Goal: Use online tool/utility: Utilize a website feature to perform a specific function

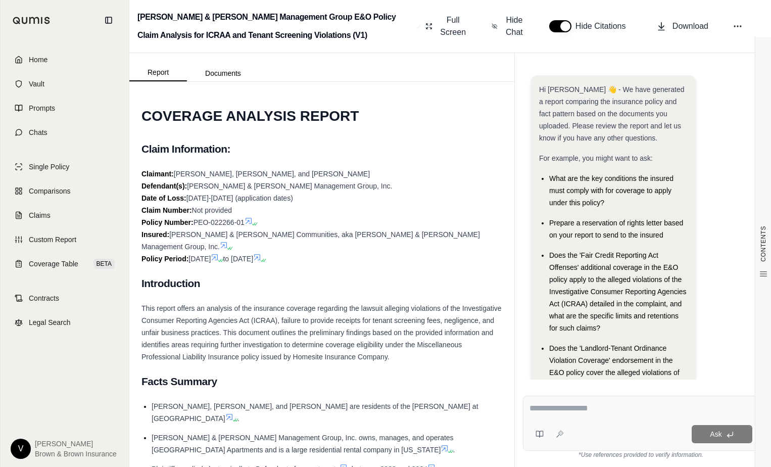
scroll to position [1377, 0]
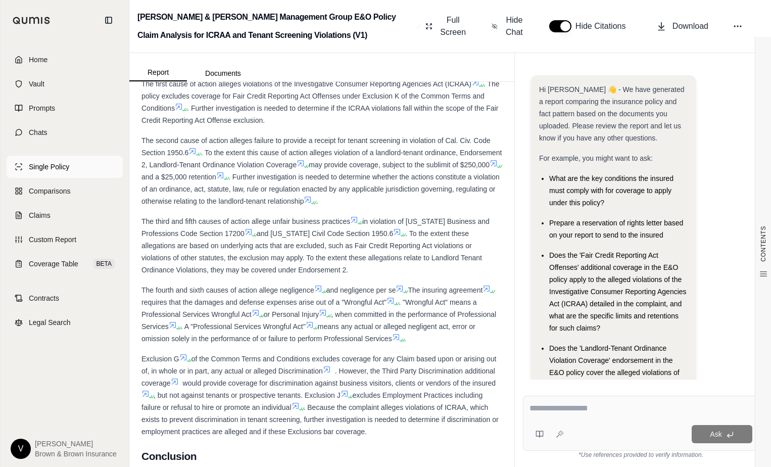
click at [36, 174] on link "Single Policy" at bounding box center [65, 167] width 116 height 22
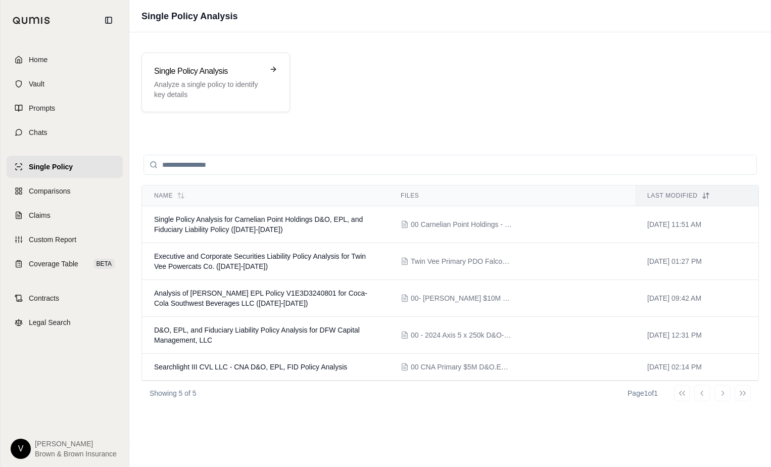
click at [67, 165] on span "Single Policy" at bounding box center [51, 167] width 44 height 10
click at [194, 93] on p "Analyze a single policy to identify key details" at bounding box center [208, 89] width 109 height 20
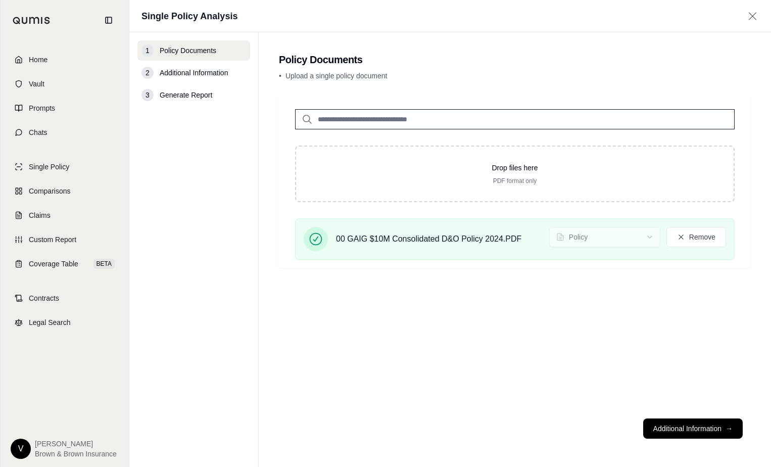
click at [687, 421] on button "Additional Information →" at bounding box center [693, 428] width 100 height 20
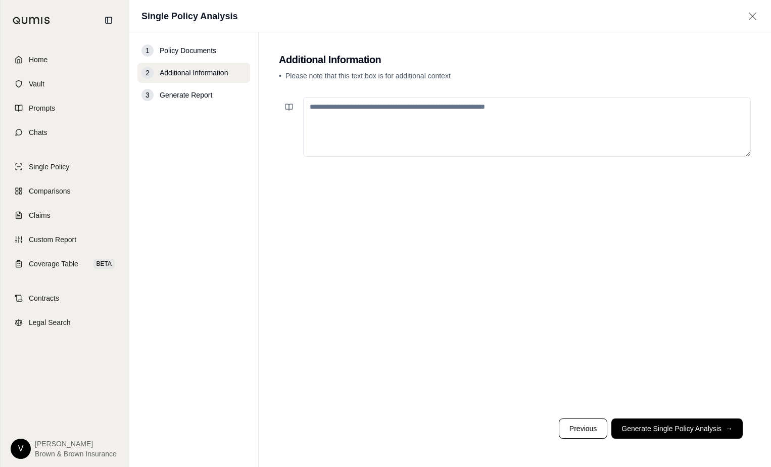
click at [444, 117] on textarea at bounding box center [527, 127] width 448 height 60
type textarea "*"
click at [481, 106] on textarea "**********" at bounding box center [527, 127] width 448 height 60
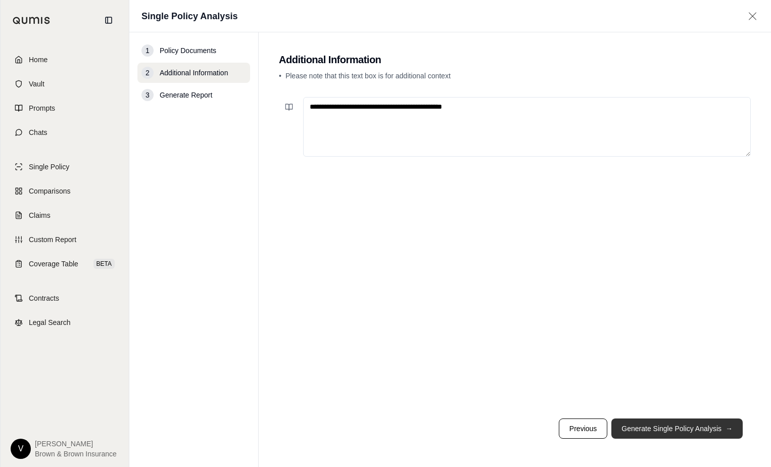
type textarea "**********"
drag, startPoint x: 680, startPoint y: 420, endPoint x: 685, endPoint y: 419, distance: 5.2
click at [682, 419] on button "Generate Single Policy Analysis →" at bounding box center [677, 428] width 131 height 20
